Goal: Task Accomplishment & Management: Use online tool/utility

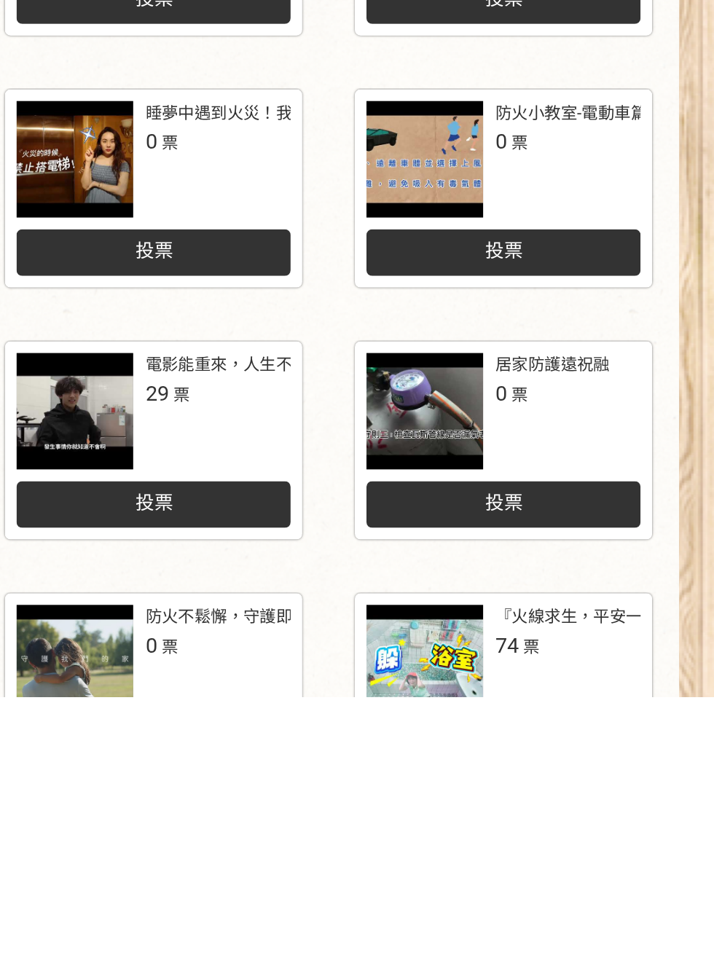
click at [584, 950] on span "74" at bounding box center [577, 941] width 15 height 15
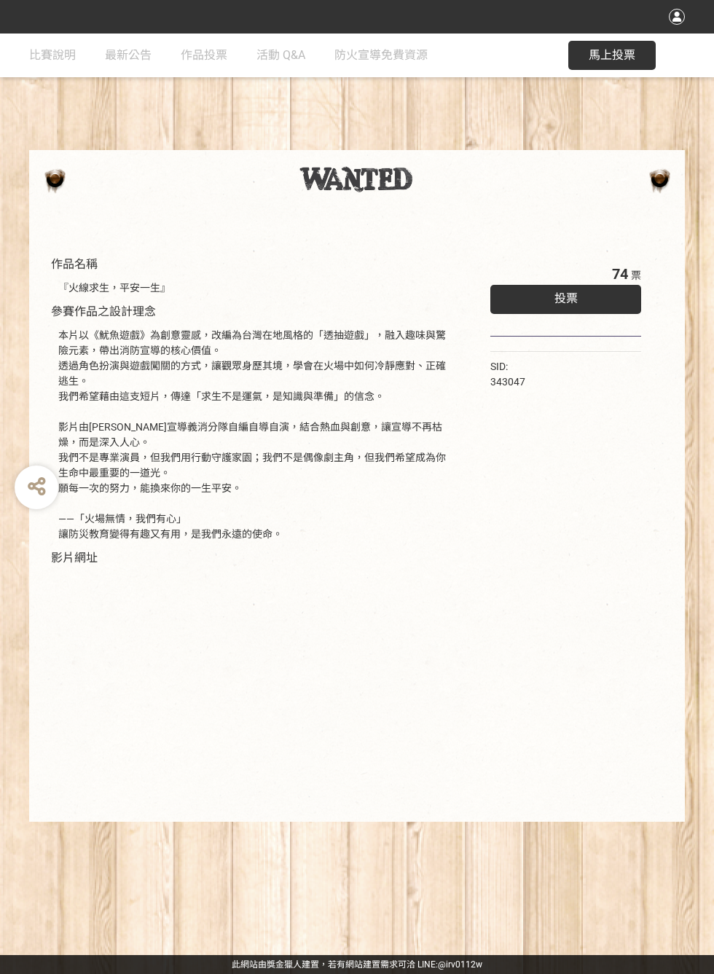
click at [578, 305] on span "投票" at bounding box center [566, 299] width 23 height 14
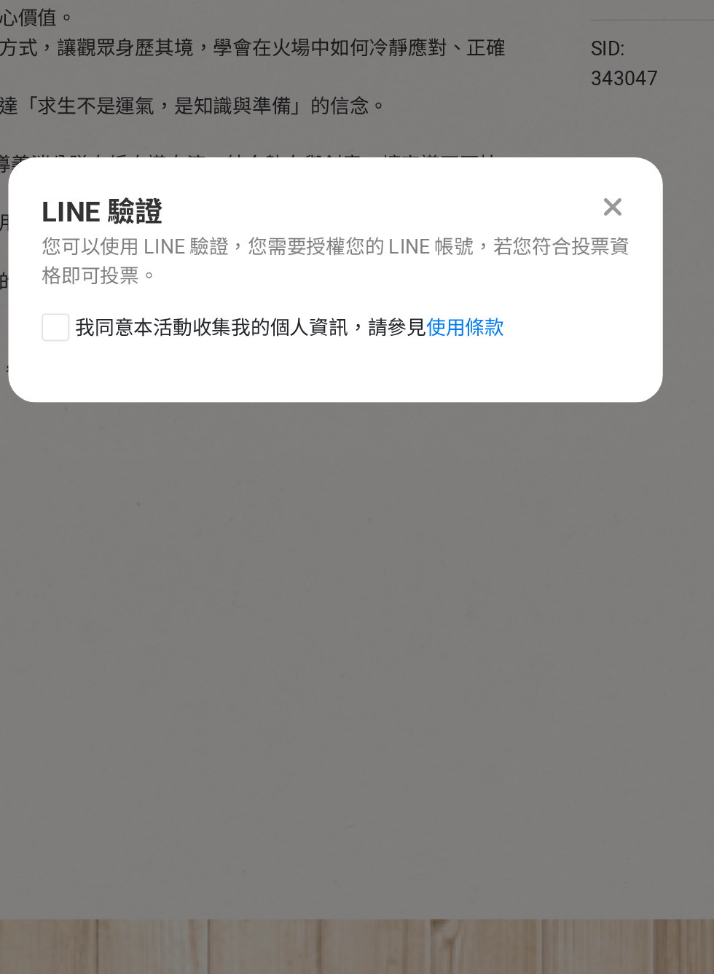
click at [209, 520] on div at bounding box center [210, 512] width 15 height 15
checkbox input "true"
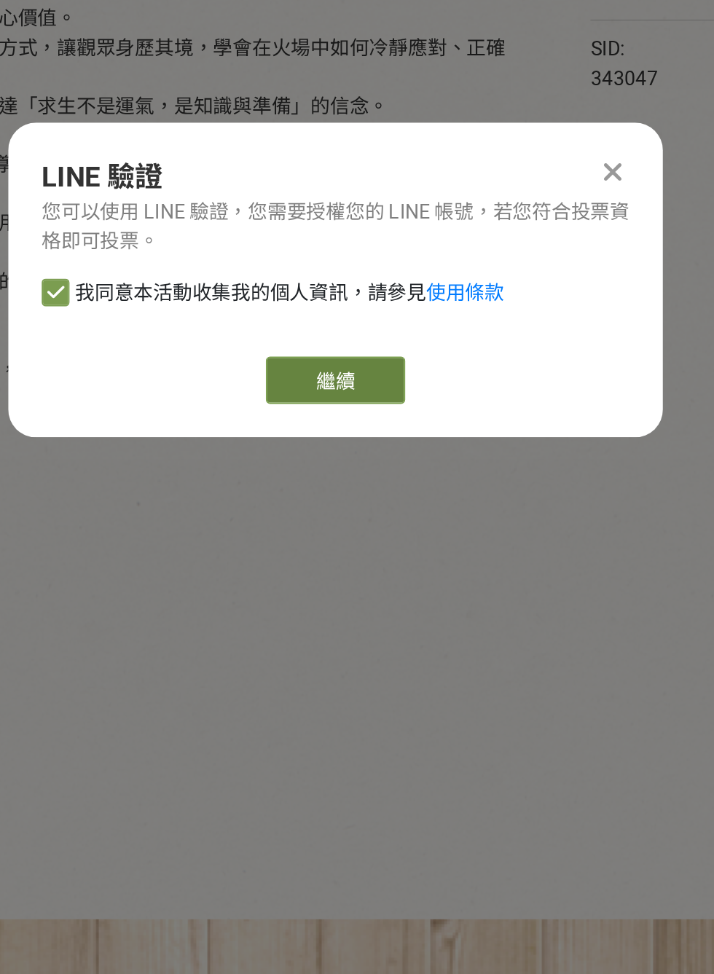
click at [372, 552] on link "繼續" at bounding box center [357, 540] width 73 height 25
